Goal: Find specific page/section: Find specific page/section

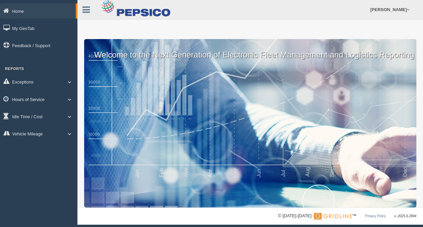
click at [68, 100] on span at bounding box center [69, 99] width 9 height 3
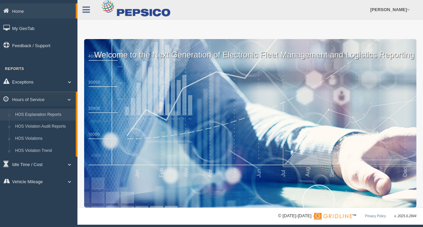
click at [56, 115] on link "HOS Explanation Reports" at bounding box center [44, 115] width 64 height 12
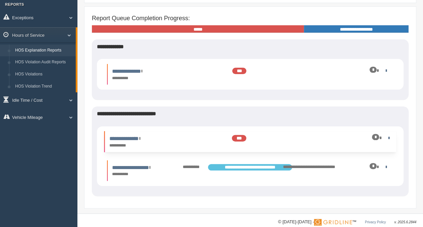
scroll to position [67, 0]
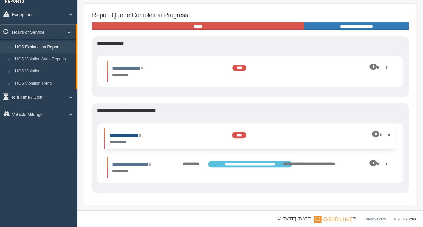
click at [140, 135] on link "**********" at bounding box center [124, 135] width 31 height 5
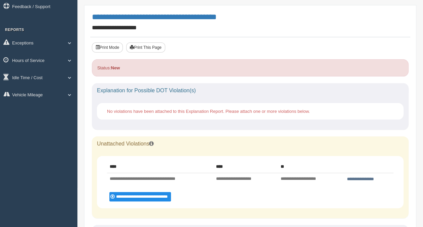
scroll to position [101, 0]
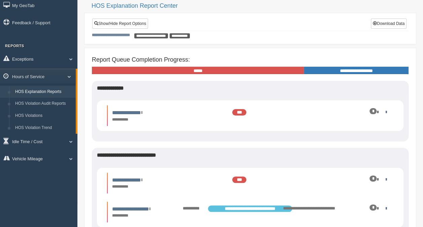
scroll to position [67, 0]
